Goal: Task Accomplishment & Management: Complete application form

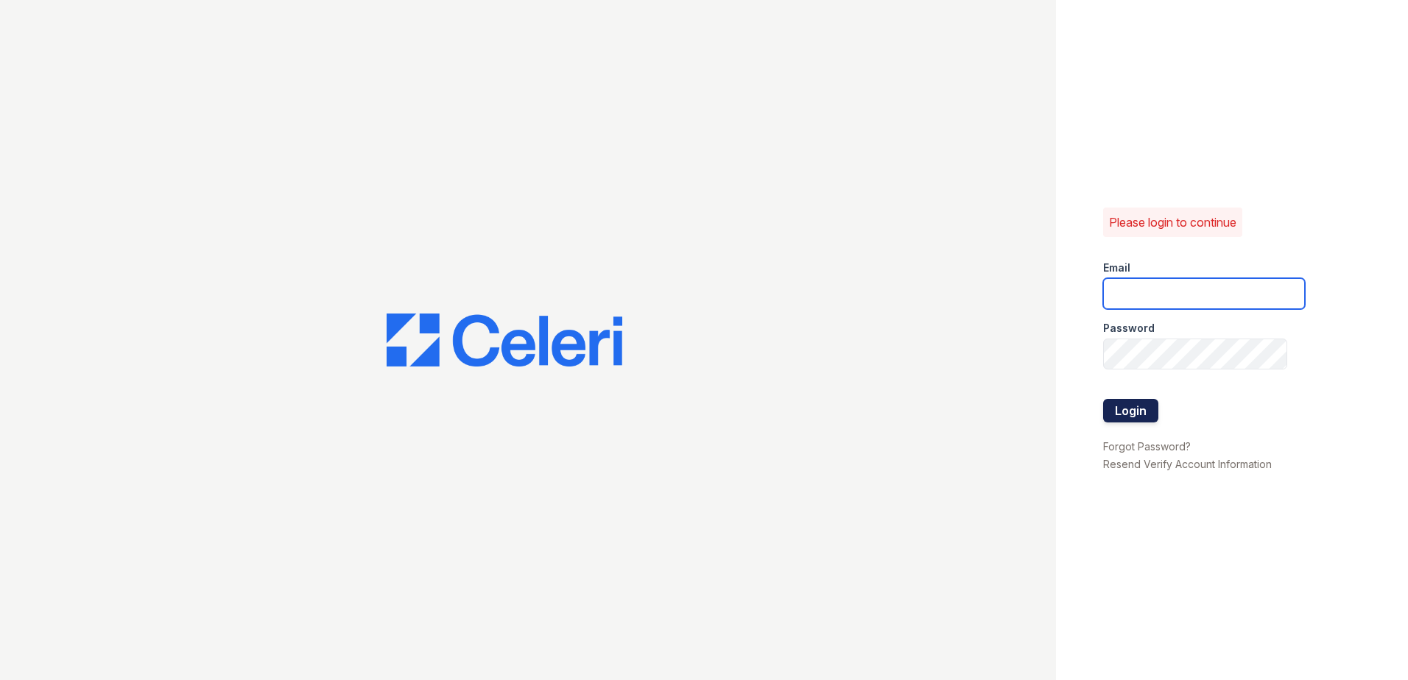
type input "[EMAIL_ADDRESS][DOMAIN_NAME]"
click at [1111, 408] on button "Login" at bounding box center [1130, 411] width 55 height 24
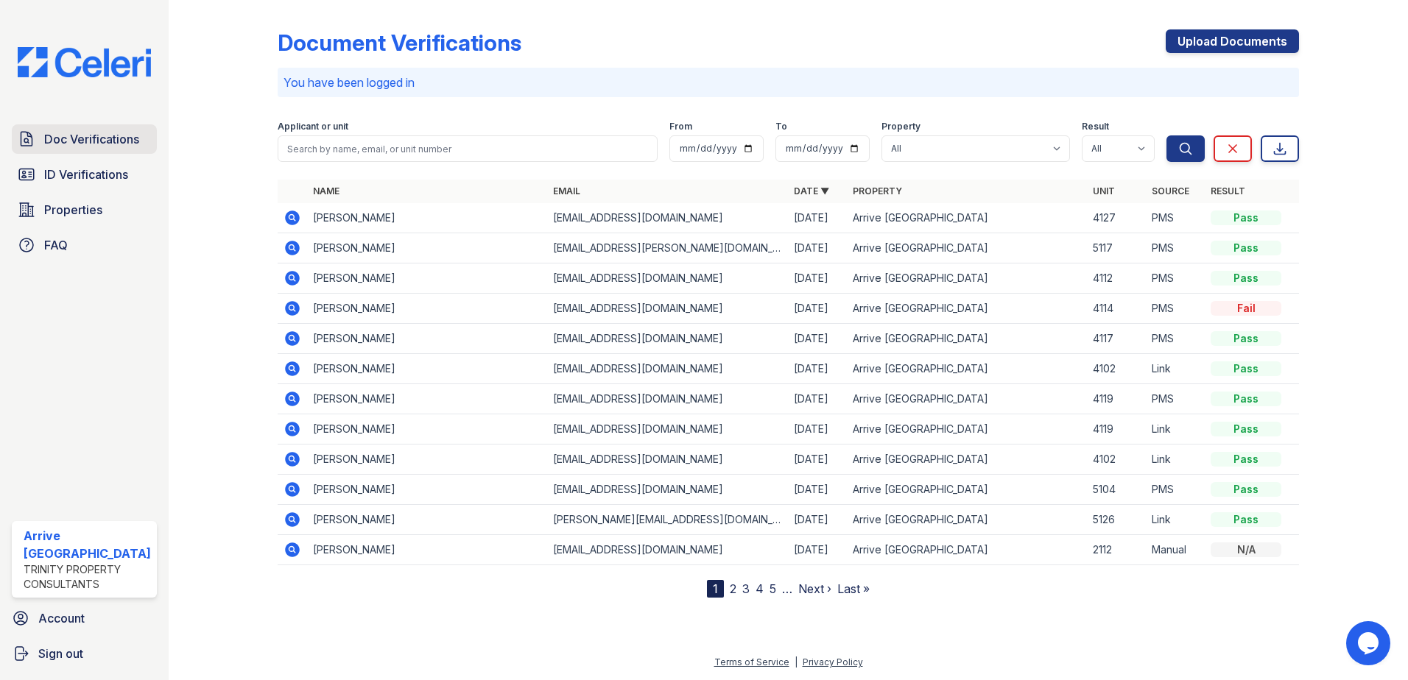
click at [52, 144] on span "Doc Verifications" at bounding box center [91, 139] width 95 height 18
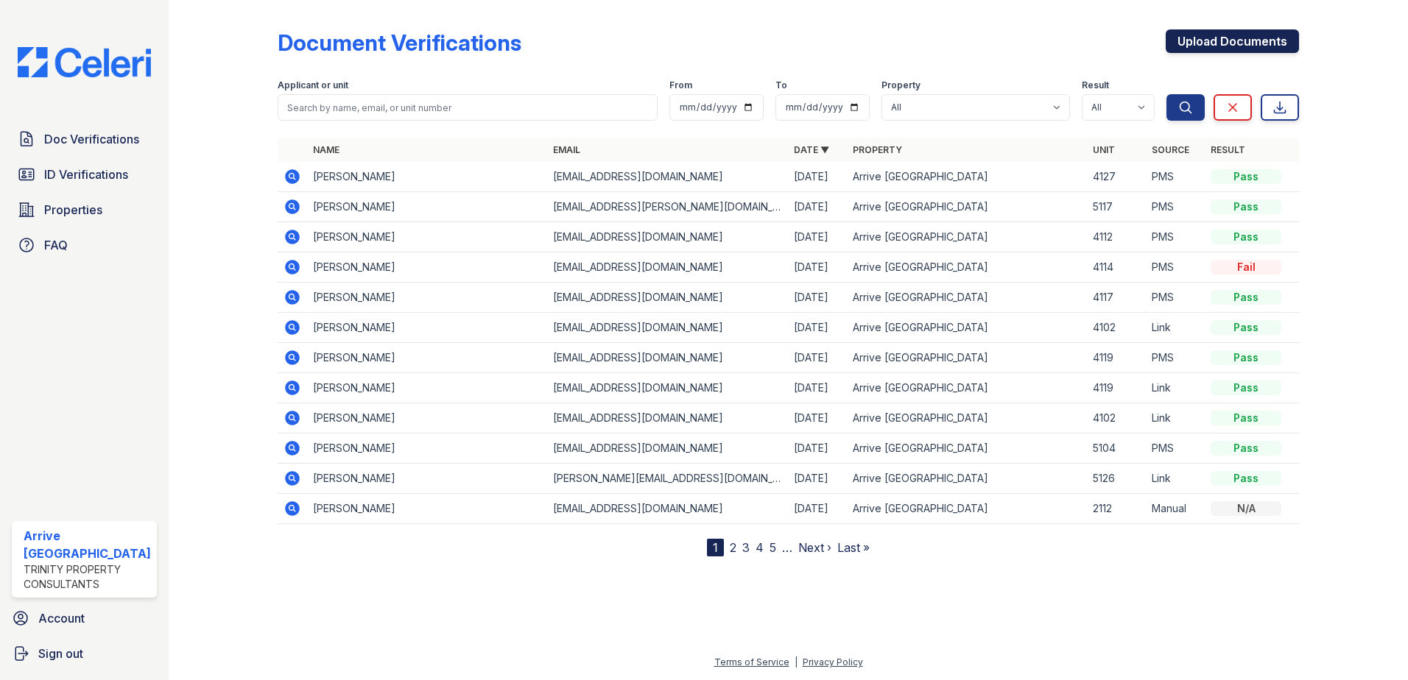
click at [1262, 40] on link "Upload Documents" at bounding box center [1232, 41] width 133 height 24
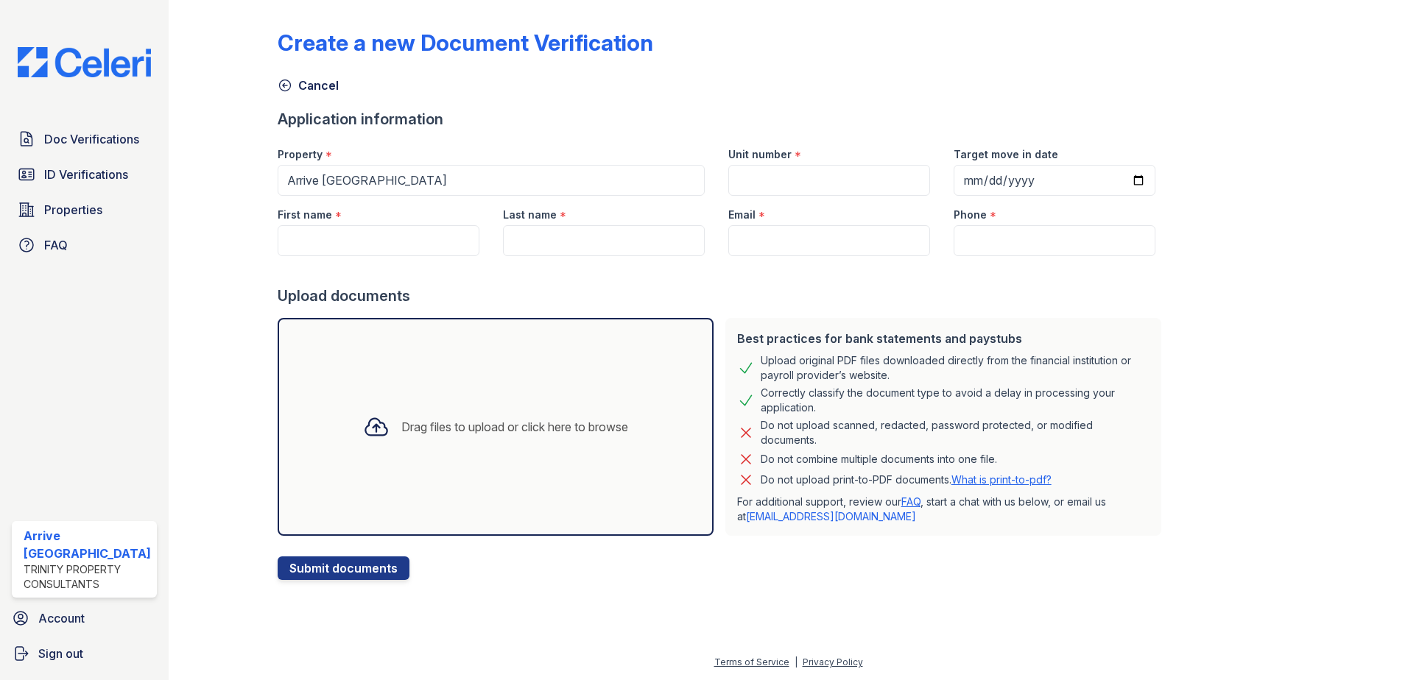
click at [803, 163] on div "Unit number *" at bounding box center [829, 149] width 202 height 29
click at [799, 169] on input "Unit number" at bounding box center [829, 180] width 202 height 31
type input "5131"
click at [1116, 177] on input "Target move in date" at bounding box center [1055, 180] width 202 height 31
type input "2025-10-25"
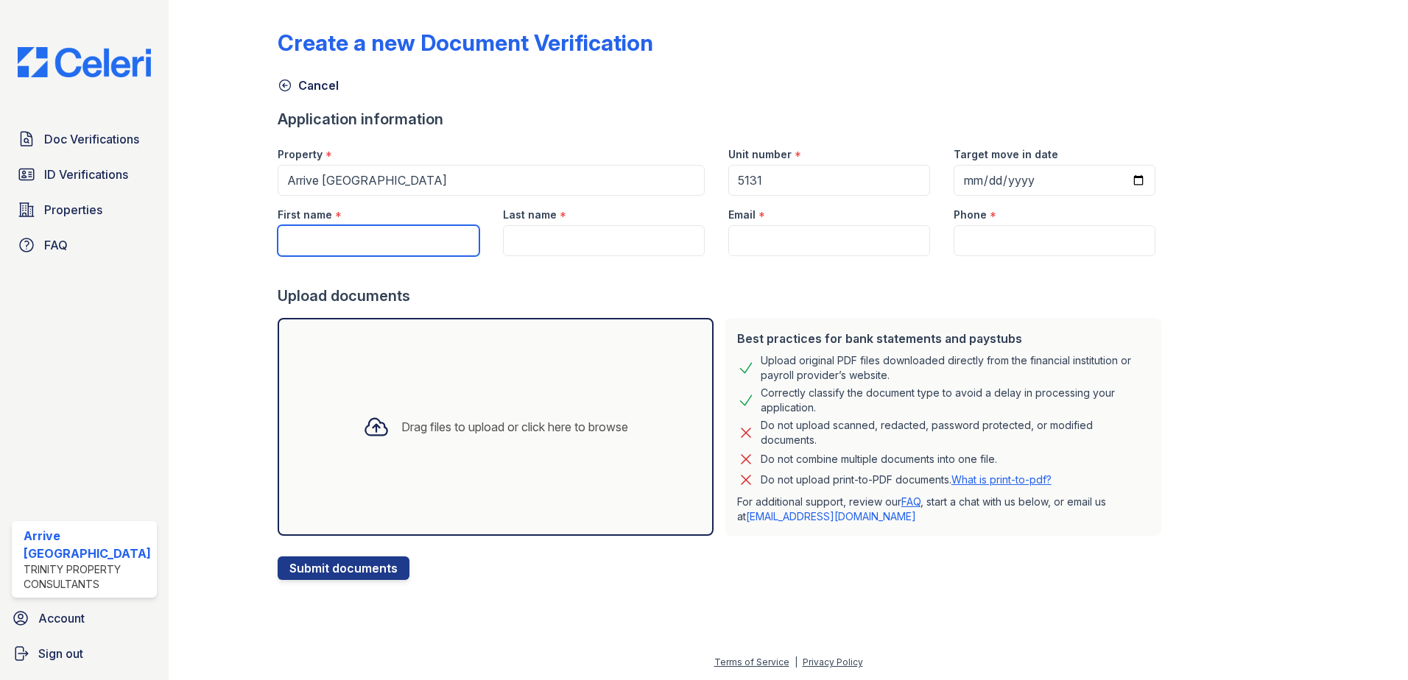
click at [339, 233] on input "First name" at bounding box center [379, 240] width 202 height 31
type input "Carlos"
click at [518, 251] on input "Last name" at bounding box center [604, 240] width 202 height 31
paste input "Flores Fernandez"
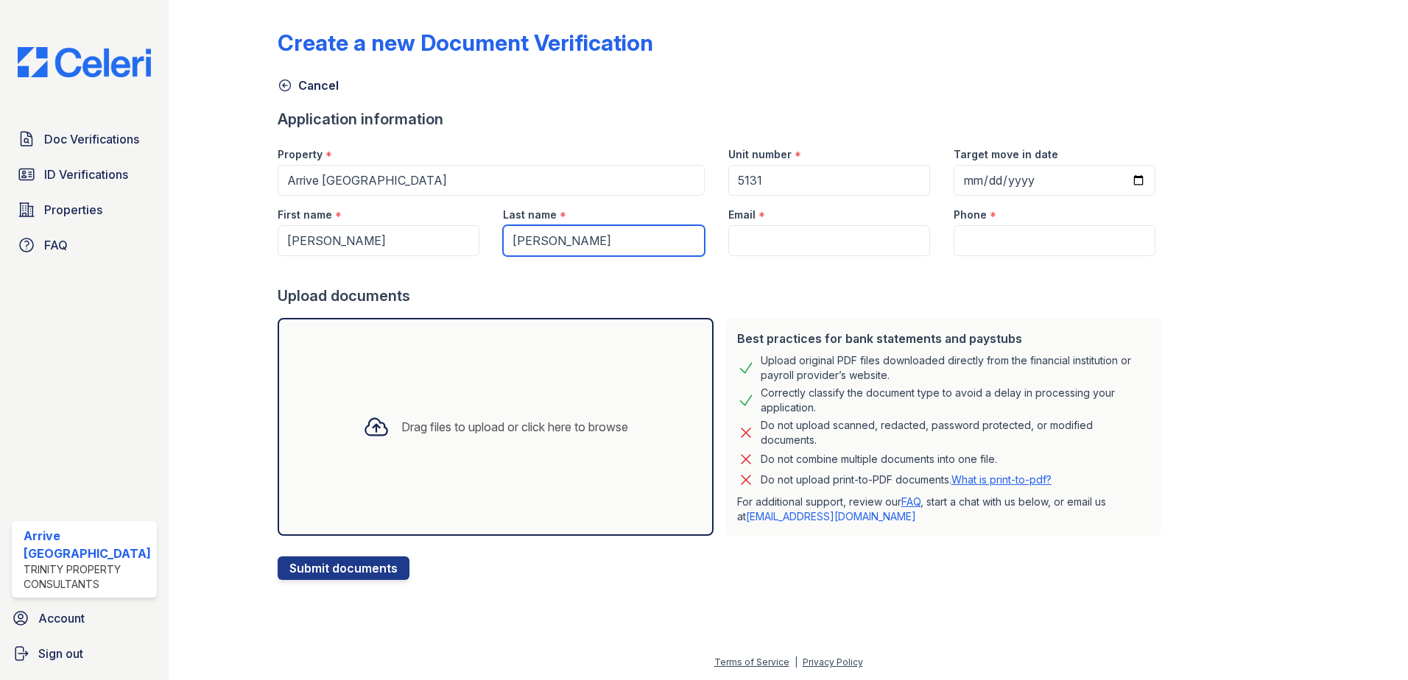
type input "Flores Fernandez"
click at [757, 230] on input "Email" at bounding box center [829, 240] width 202 height 31
paste input "carlos_fernandez_27@hotmail.com"
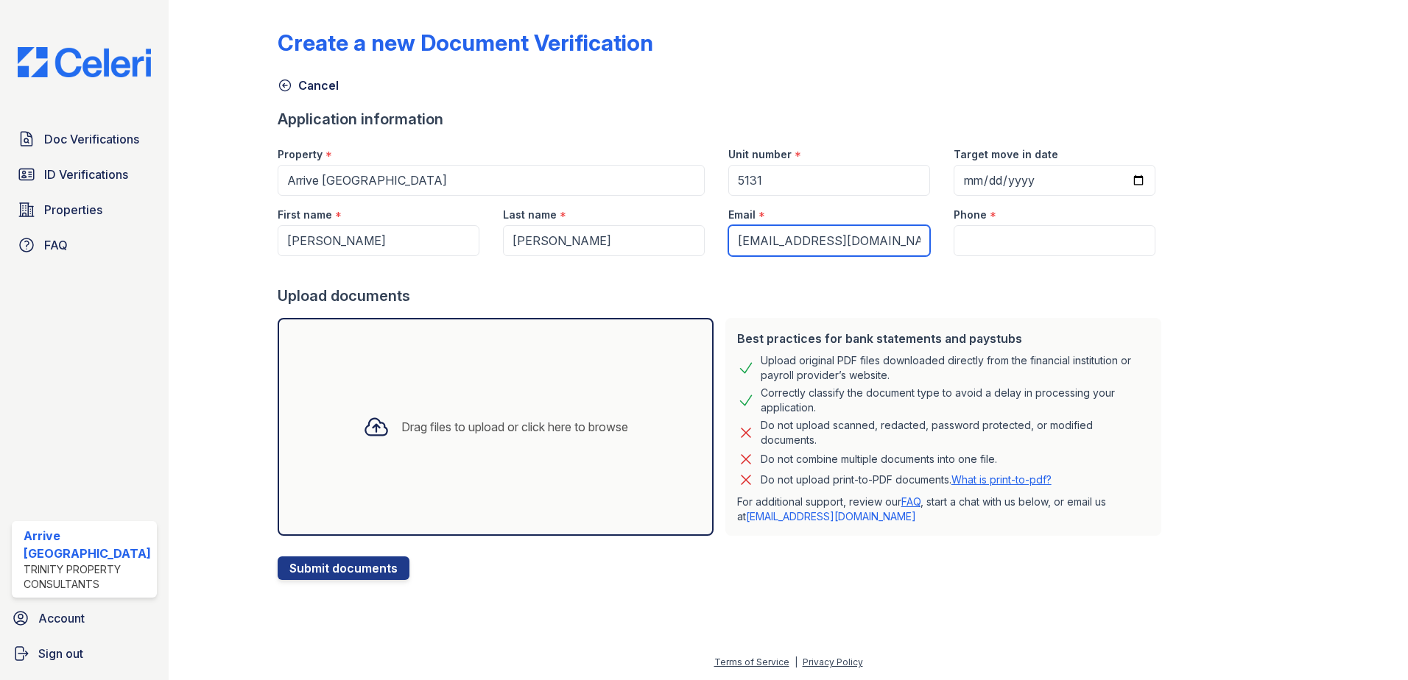
scroll to position [0, 15]
type input "carlos_fernandez_27@hotmail.com"
click at [954, 244] on input "Phone" at bounding box center [1055, 240] width 202 height 31
paste input "(657) 397-8020"
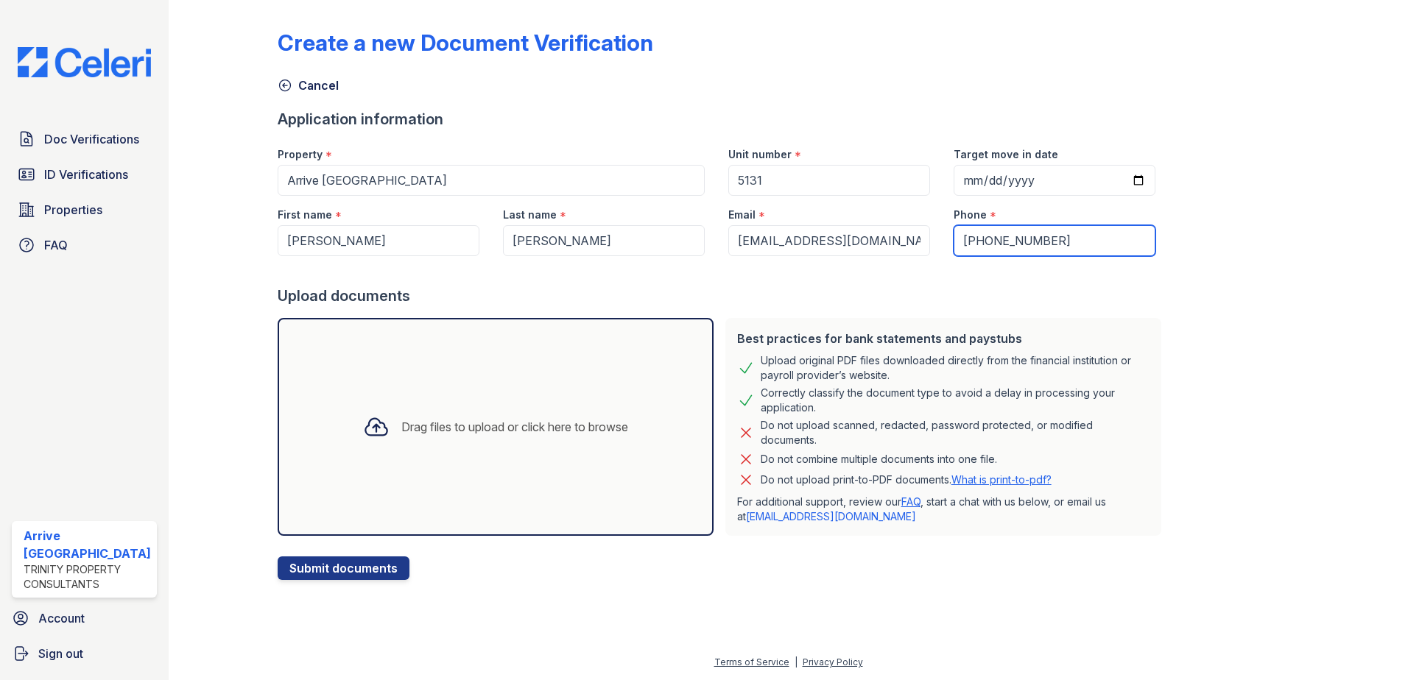
type input "(657) 397-8020"
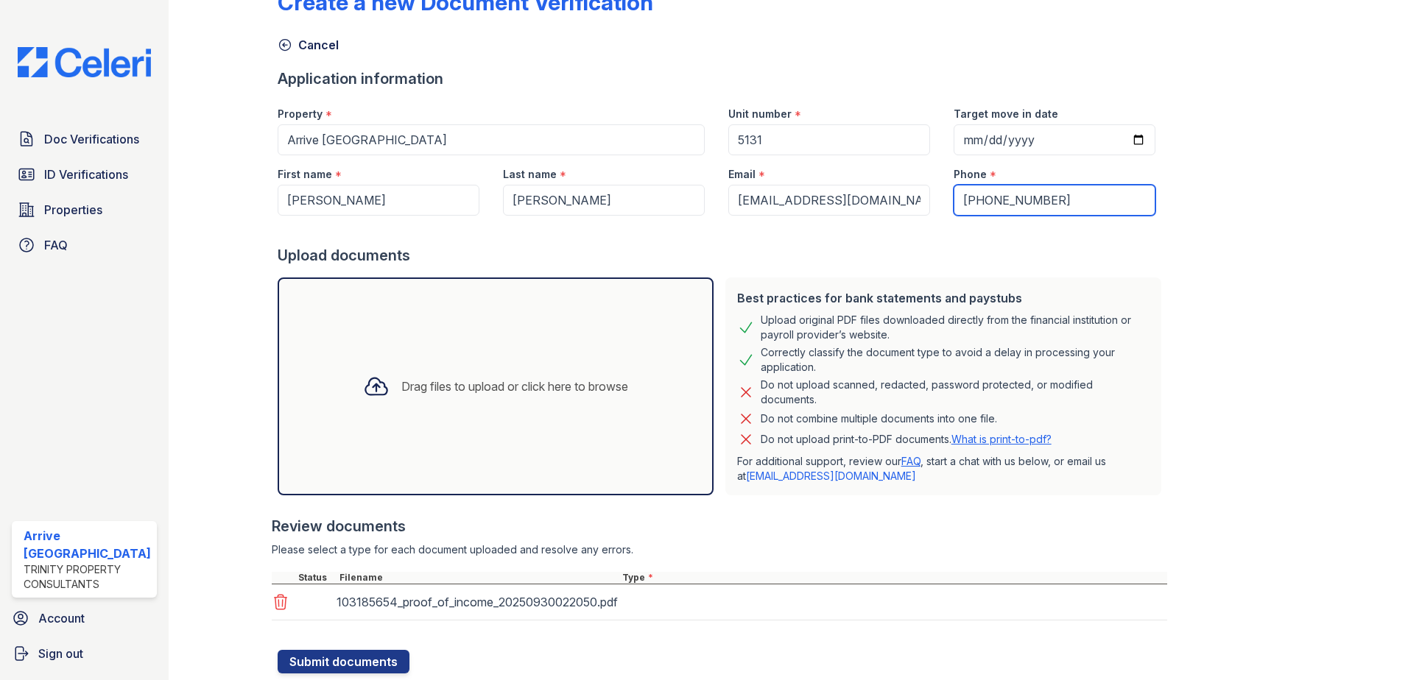
scroll to position [74, 0]
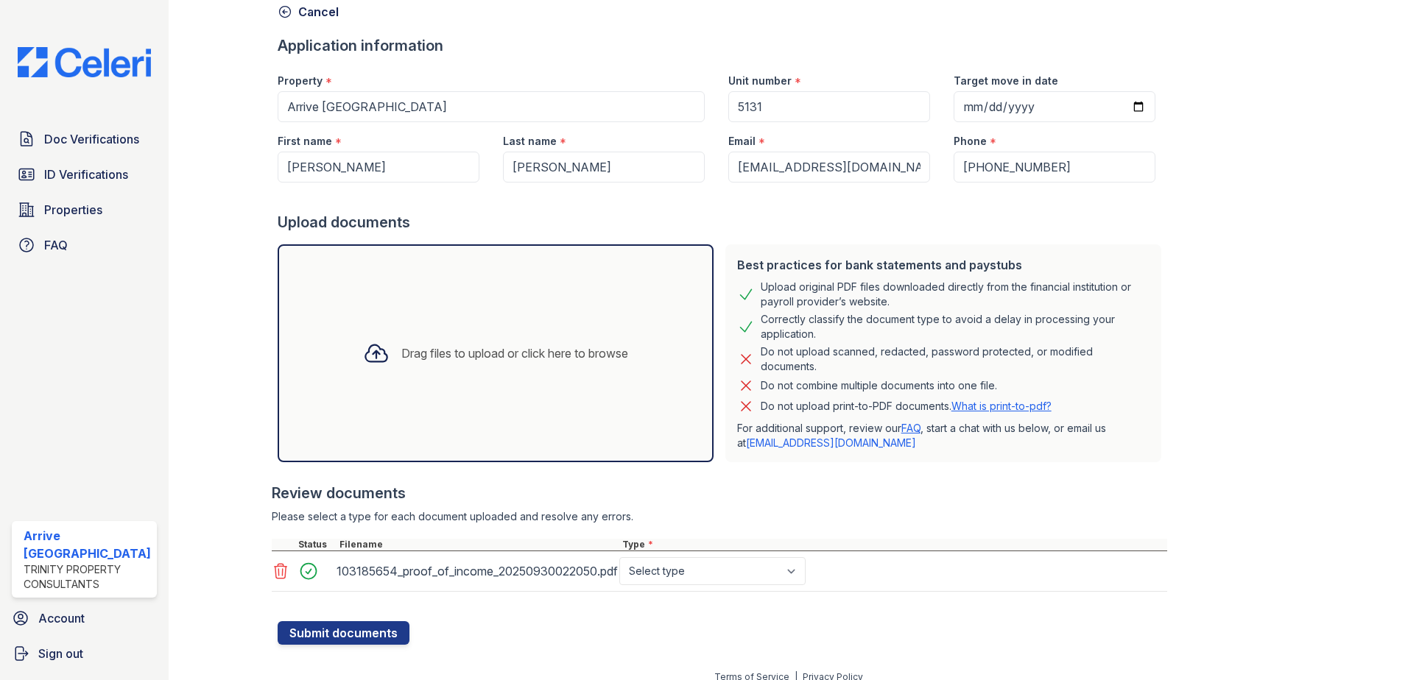
click at [275, 566] on icon at bounding box center [280, 571] width 13 height 15
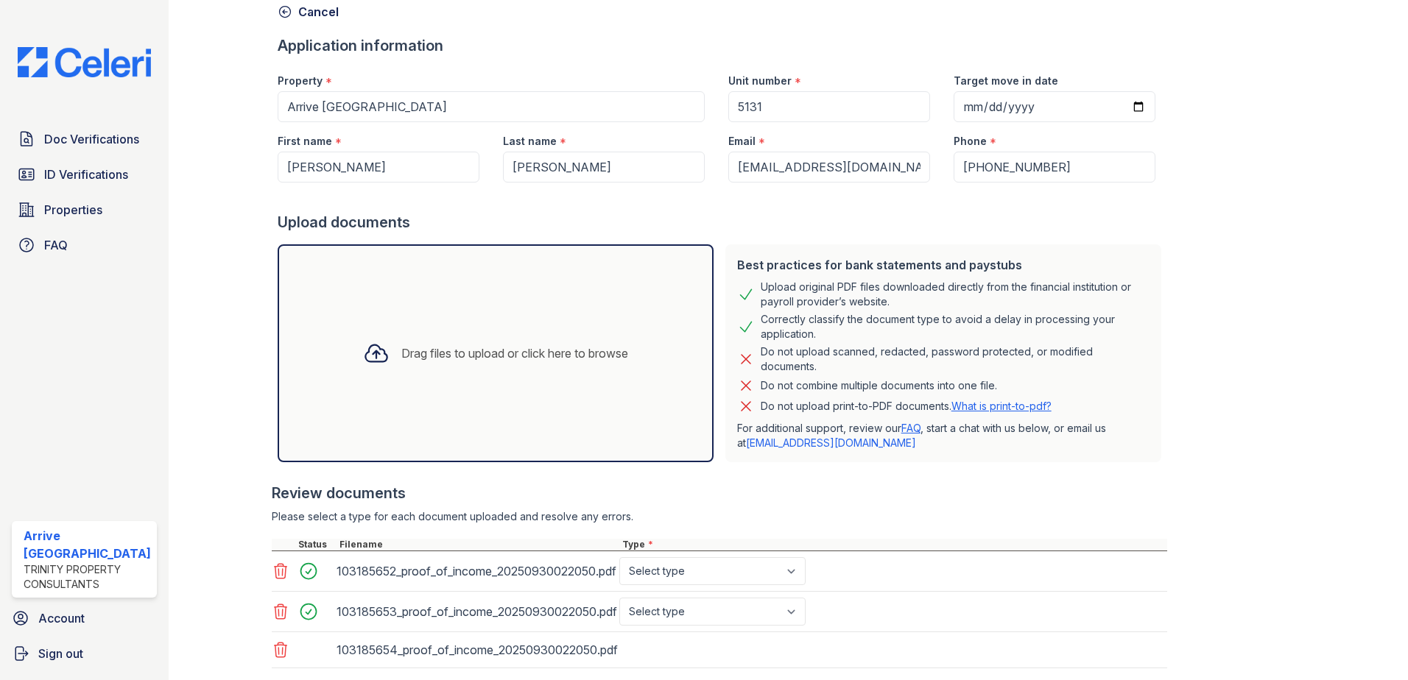
scroll to position [165, 0]
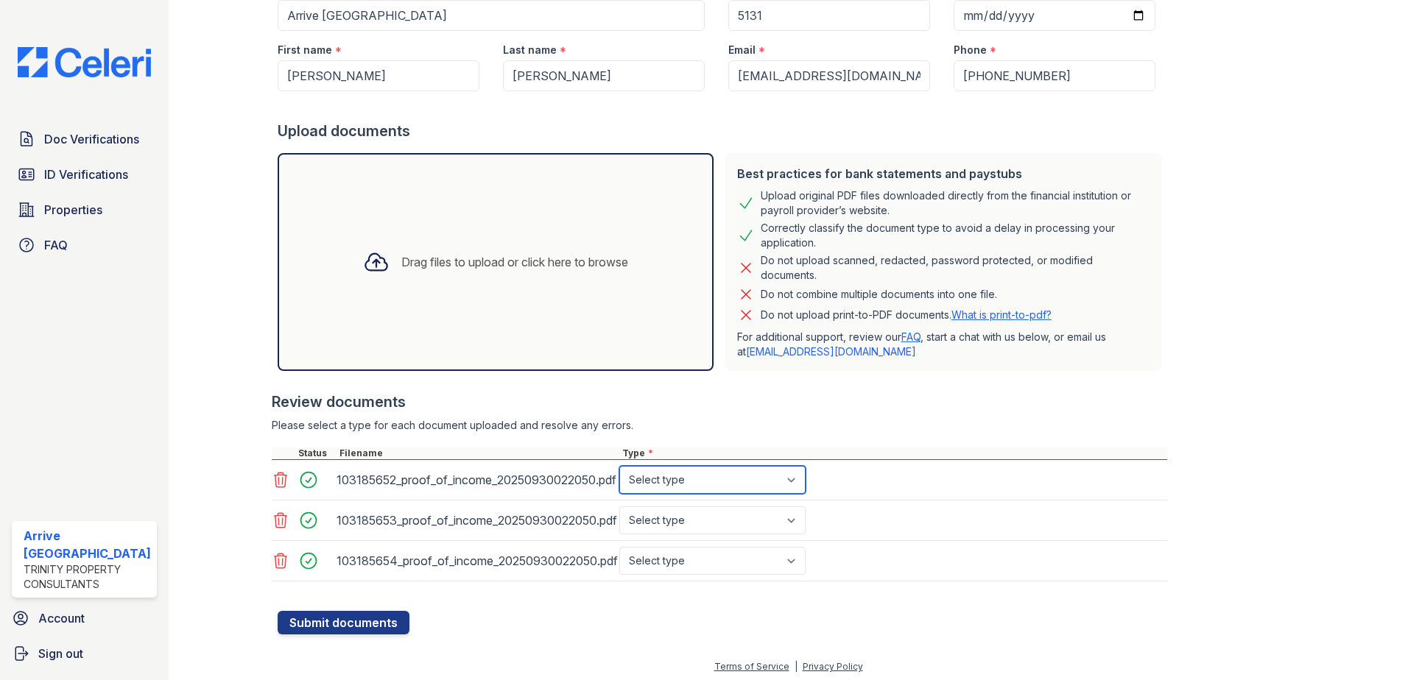
click at [706, 481] on select "Select type Paystub Bank Statement Offer Letter Tax Documents Benefit Award Let…" at bounding box center [712, 480] width 186 height 28
select select "bank_statement"
click at [619, 466] on select "Select type Paystub Bank Statement Offer Letter Tax Documents Benefit Award Let…" at bounding box center [712, 480] width 186 height 28
click at [675, 521] on select "Select type Paystub Bank Statement Offer Letter Tax Documents Benefit Award Let…" at bounding box center [712, 521] width 186 height 28
select select "bank_statement"
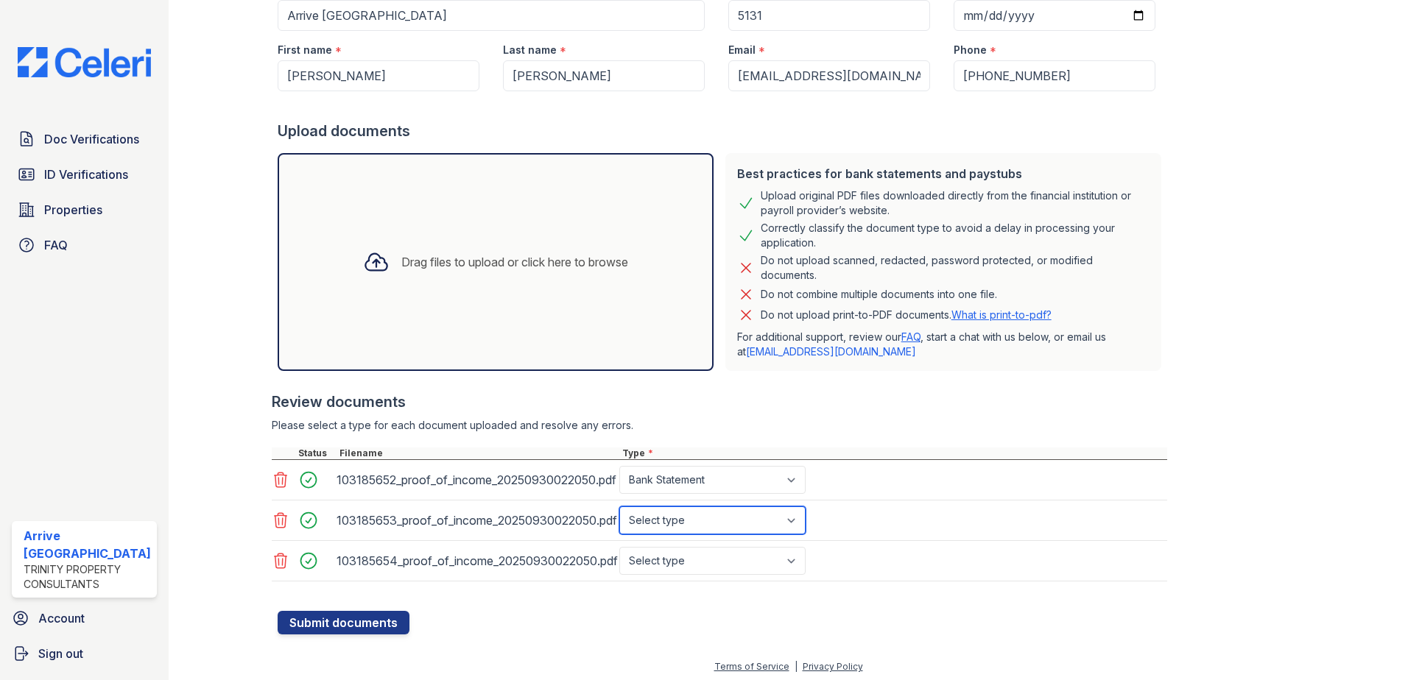
click at [619, 507] on select "Select type Paystub Bank Statement Offer Letter Tax Documents Benefit Award Let…" at bounding box center [712, 521] width 186 height 28
click at [673, 566] on select "Select type Paystub Bank Statement Offer Letter Tax Documents Benefit Award Let…" at bounding box center [712, 561] width 186 height 28
select select "bank_statement"
click at [619, 547] on select "Select type Paystub Bank Statement Offer Letter Tax Documents Benefit Award Let…" at bounding box center [712, 561] width 186 height 28
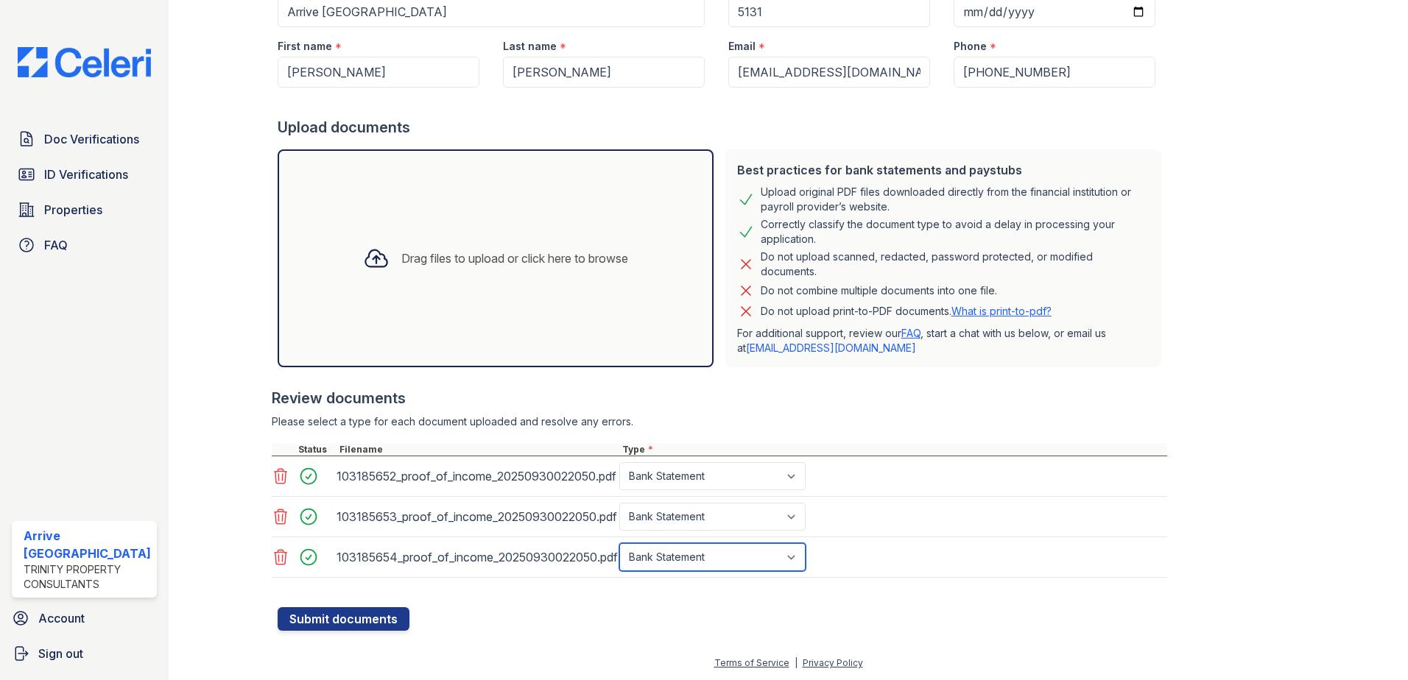
scroll to position [169, 0]
click at [375, 613] on button "Submit documents" at bounding box center [344, 619] width 132 height 24
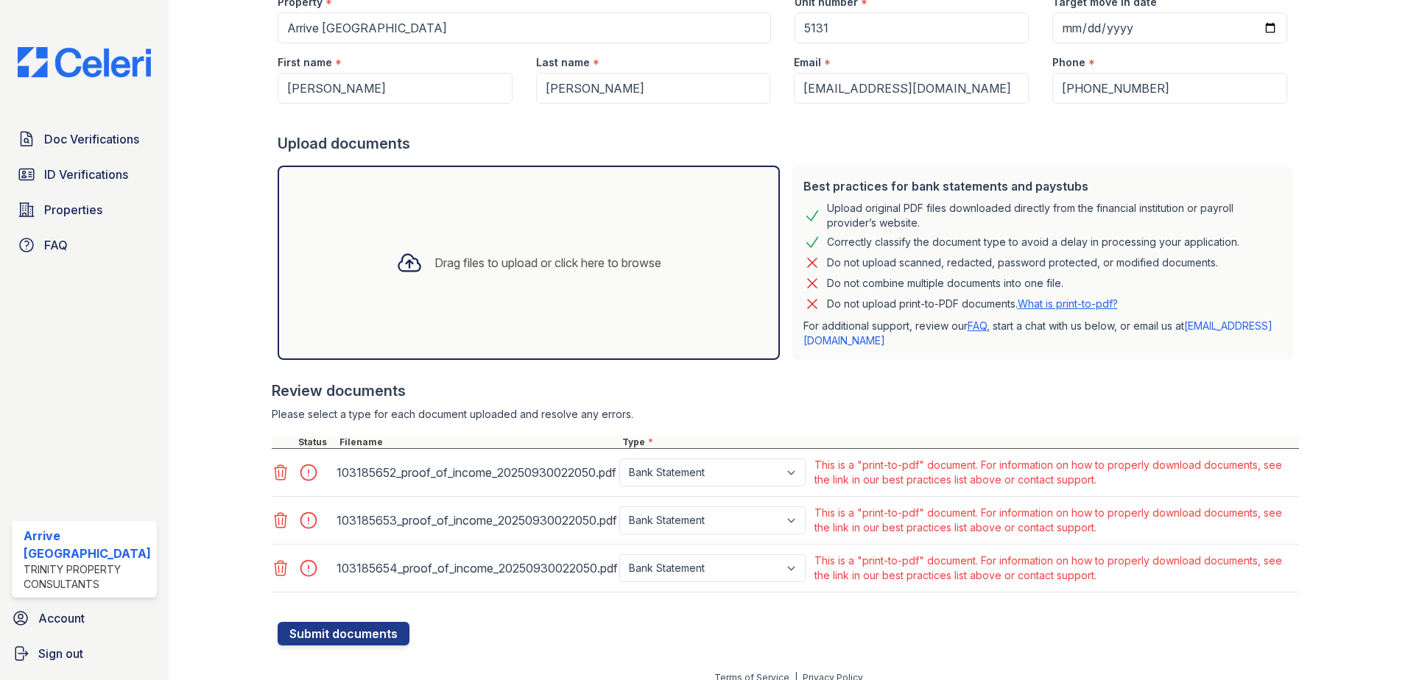
scroll to position [209, 0]
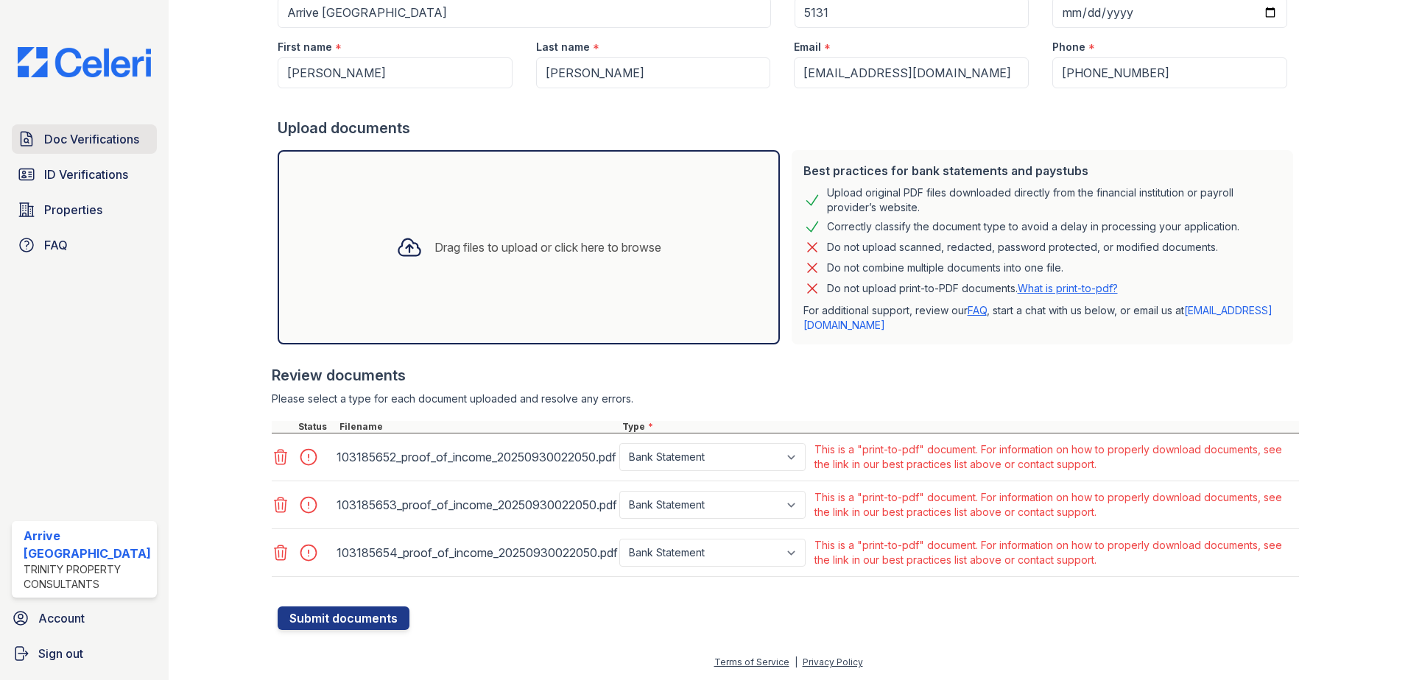
click at [85, 135] on span "Doc Verifications" at bounding box center [91, 139] width 95 height 18
